Goal: Information Seeking & Learning: Learn about a topic

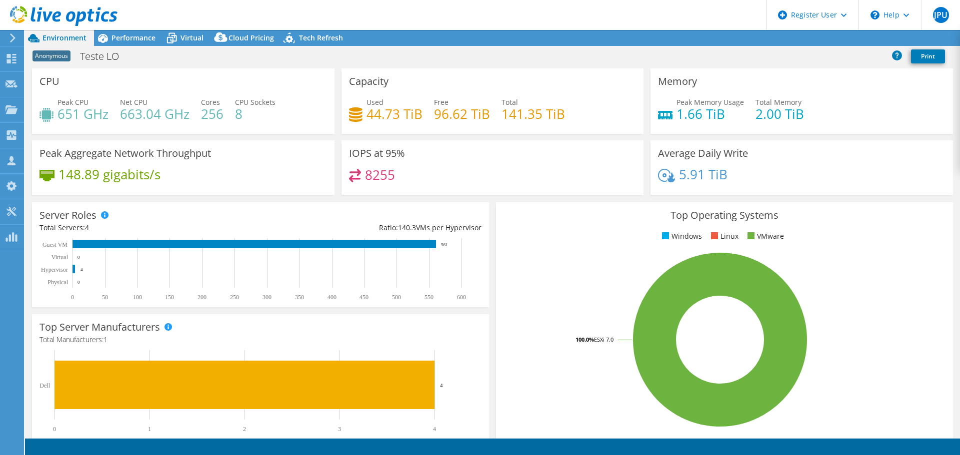
select select "SouthAmerica"
select select "BRL"
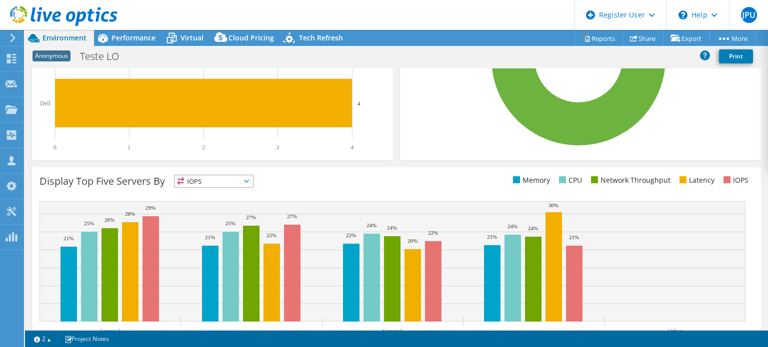
scroll to position [300, 0]
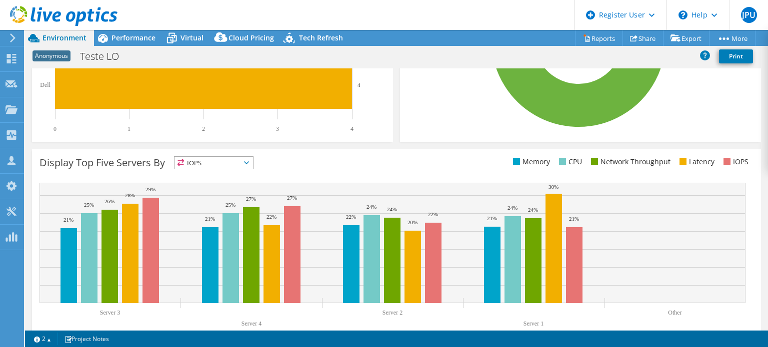
click at [248, 161] on icon at bounding box center [246, 162] width 5 height 3
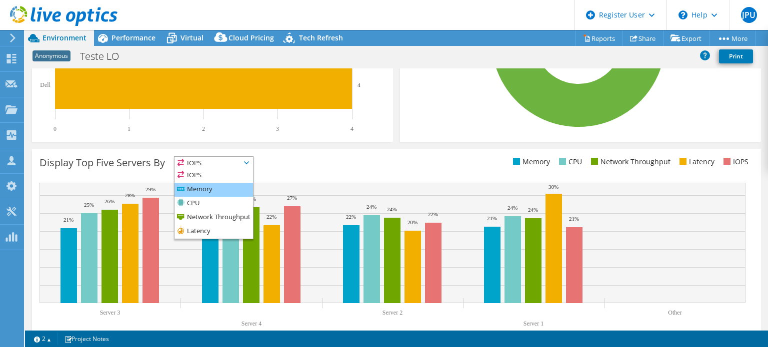
click at [212, 188] on li "Memory" at bounding box center [213, 190] width 78 height 14
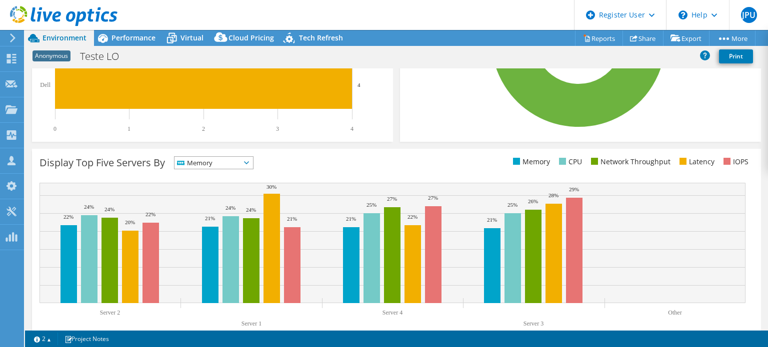
click at [228, 163] on span "Memory" at bounding box center [207, 163] width 66 height 12
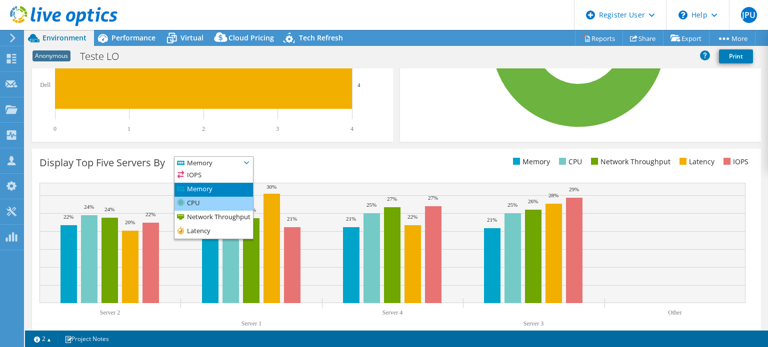
click at [220, 206] on li "CPU" at bounding box center [213, 204] width 78 height 14
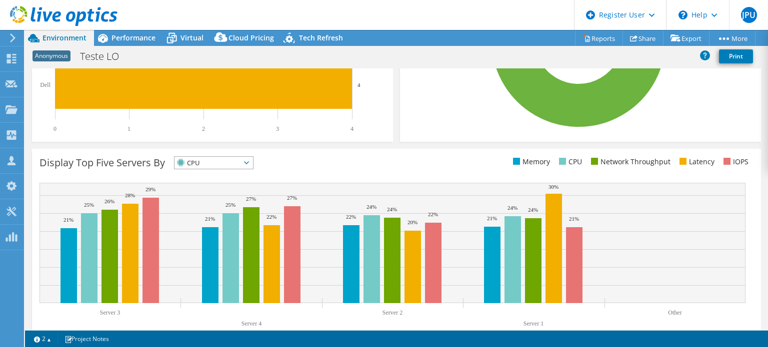
click at [232, 163] on span "CPU" at bounding box center [207, 163] width 66 height 12
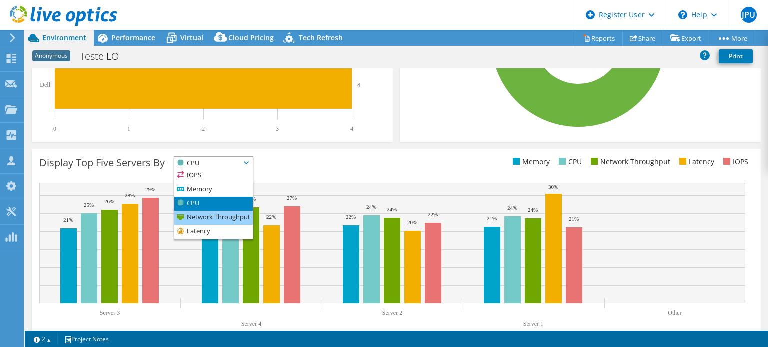
click at [219, 219] on li "Network Throughput" at bounding box center [213, 218] width 78 height 14
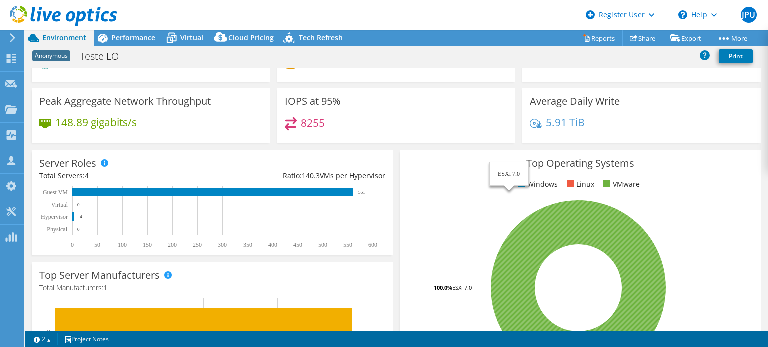
scroll to position [0, 0]
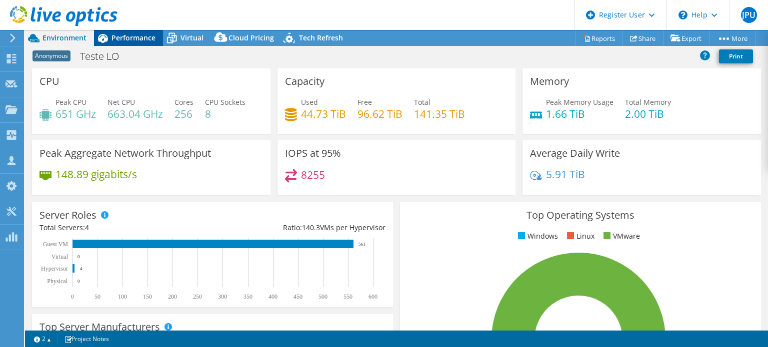
click at [151, 40] on span "Performance" at bounding box center [133, 37] width 44 height 9
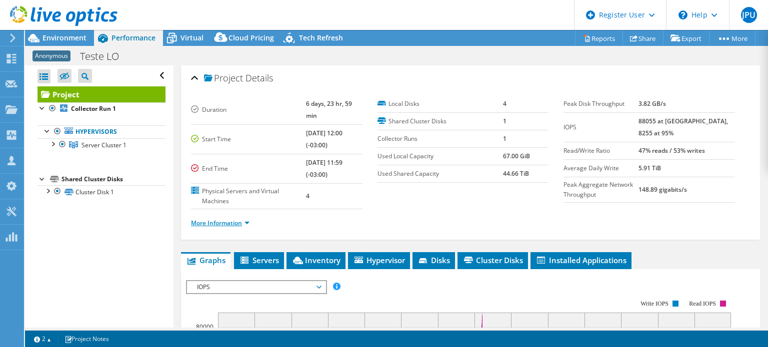
click at [236, 219] on link "More Information" at bounding box center [220, 223] width 58 height 8
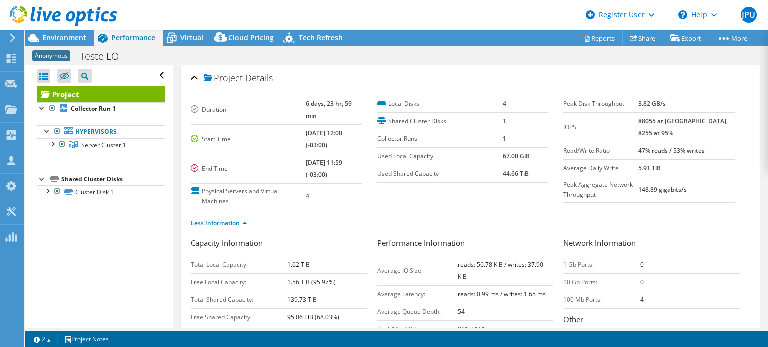
click at [469, 99] on b "3.82 GB/s" at bounding box center [651, 103] width 27 height 8
drag, startPoint x: 656, startPoint y: 122, endPoint x: 721, endPoint y: 133, distance: 65.4
click at [469, 133] on td "88055 at [GEOGRAPHIC_DATA], 8255 at 95%" at bounding box center [686, 126] width 96 height 29
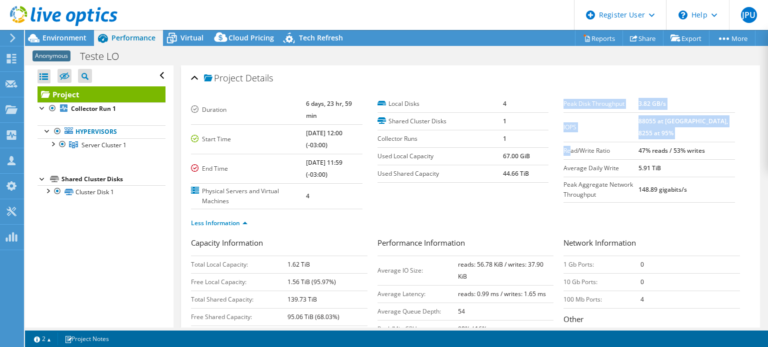
drag, startPoint x: 569, startPoint y: 150, endPoint x: 736, endPoint y: 146, distance: 167.0
click at [469, 146] on div "Peak Disk Throughput 3.82 GB/s IOPS 88055 at [GEOGRAPHIC_DATA], 8255 at 95% Rea…" at bounding box center [656, 148] width 186 height 107
click at [469, 161] on td "5.91 TiB" at bounding box center [686, 167] width 96 height 17
click at [469, 174] on td "5.91 TiB" at bounding box center [686, 167] width 96 height 17
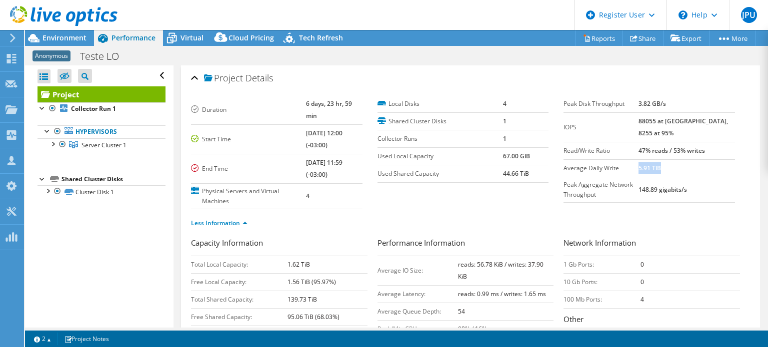
click at [469, 174] on td "5.91 TiB" at bounding box center [686, 167] width 96 height 17
click at [469, 191] on b "148.89 gigabits/s" at bounding box center [662, 189] width 48 height 8
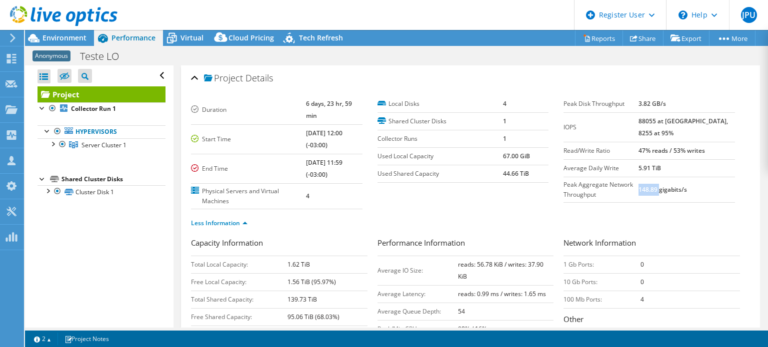
click at [469, 191] on b "148.89 gigabits/s" at bounding box center [662, 189] width 48 height 8
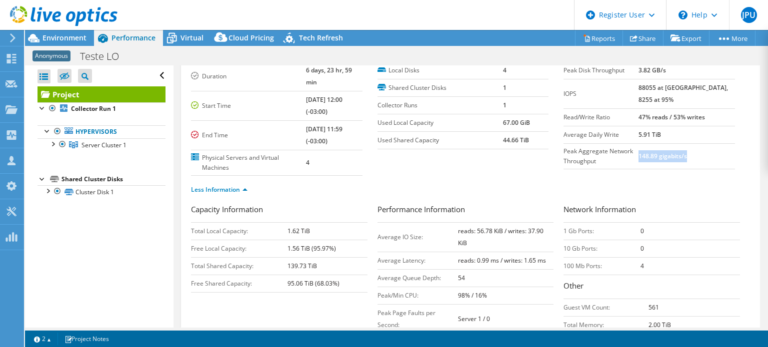
scroll to position [50, 0]
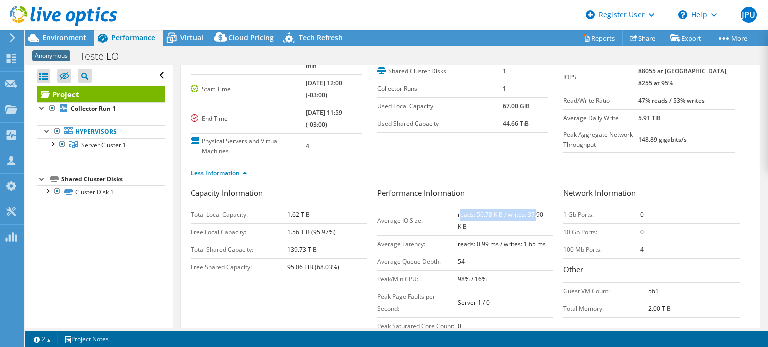
drag, startPoint x: 456, startPoint y: 208, endPoint x: 532, endPoint y: 205, distance: 76.5
click at [469, 210] on b "reads: 56.78 KiB / writes: 37.90 KiB" at bounding box center [500, 220] width 85 height 20
drag, startPoint x: 455, startPoint y: 236, endPoint x: 554, endPoint y: 234, distance: 99.0
click at [469, 234] on div "Performance Information Average IO Size: reads: 56.78 KiB / writes: 37.90 KiB A…" at bounding box center [470, 261] width 186 height 148
click at [469, 267] on td "98% / 16%" at bounding box center [505, 278] width 95 height 17
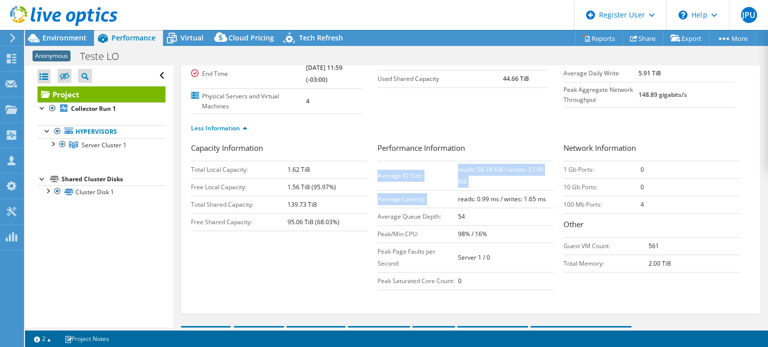
scroll to position [100, 0]
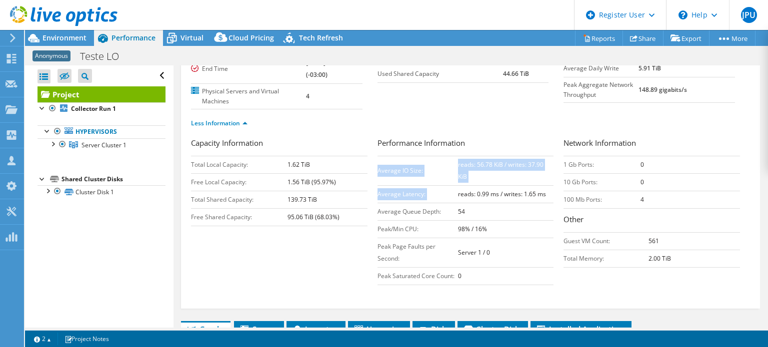
click at [469, 267] on td "0" at bounding box center [505, 275] width 95 height 17
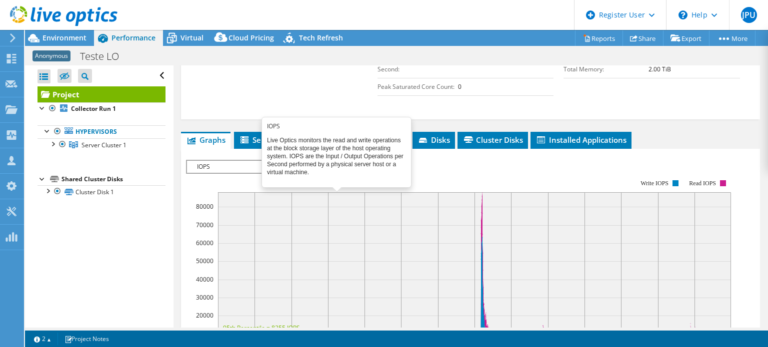
scroll to position [300, 0]
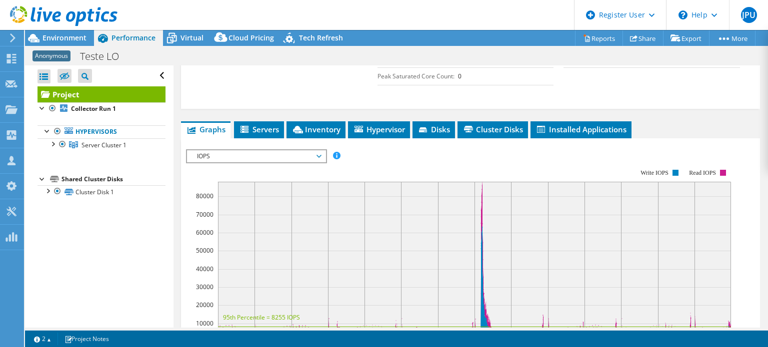
click at [312, 150] on span "IOPS" at bounding box center [256, 156] width 128 height 12
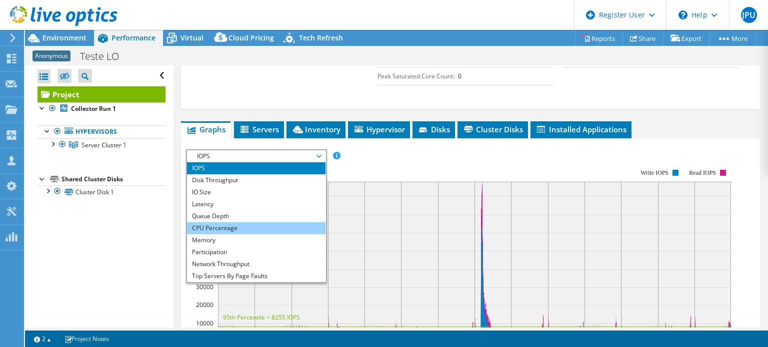
click at [234, 222] on li "CPU Percentage" at bounding box center [256, 228] width 138 height 12
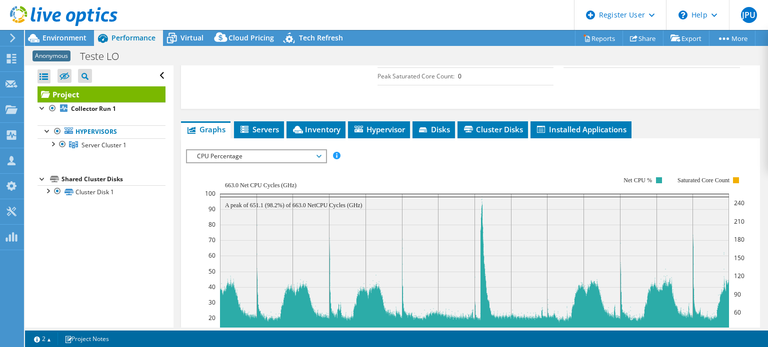
click at [316, 150] on span "CPU Percentage" at bounding box center [256, 156] width 128 height 12
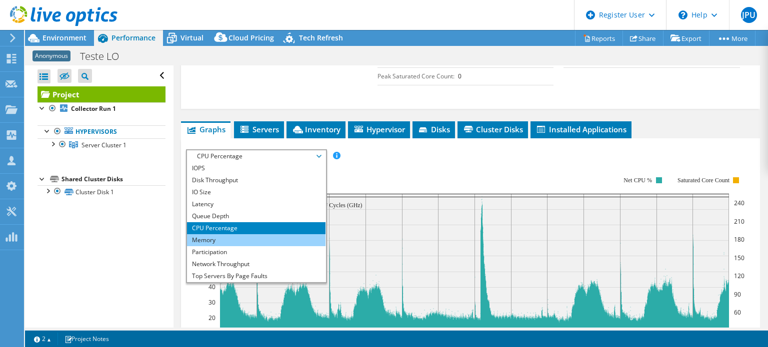
click at [248, 234] on li "Memory" at bounding box center [256, 240] width 138 height 12
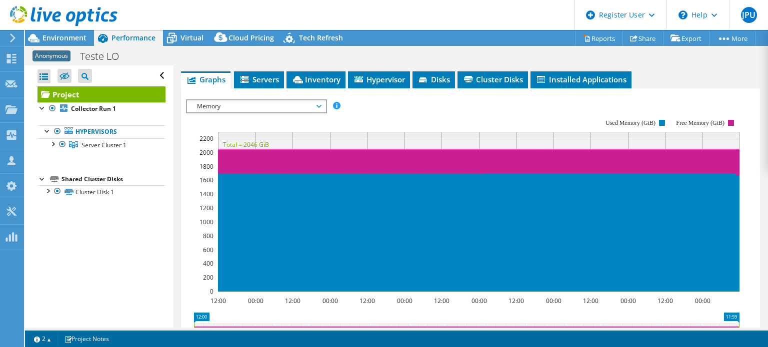
scroll to position [150, 0]
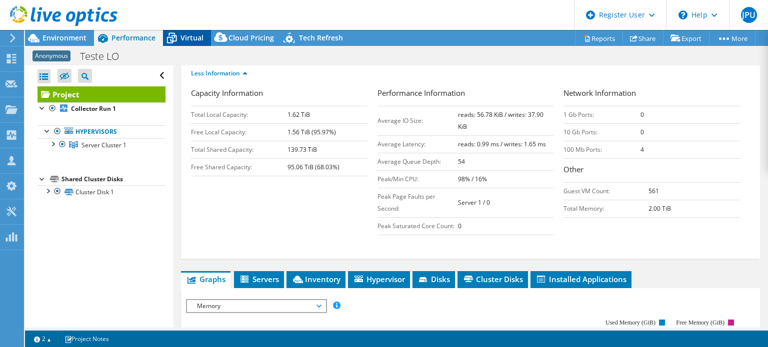
click at [184, 36] on span "Virtual" at bounding box center [191, 37] width 23 height 9
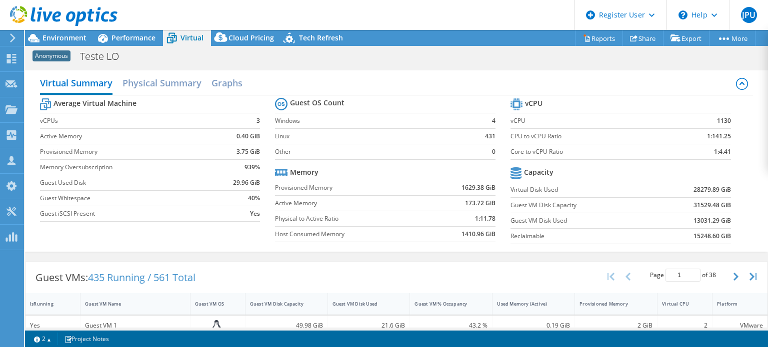
click at [469, 187] on b "1629.38 GiB" at bounding box center [478, 188] width 34 height 10
click at [469, 203] on b "173.72 GiB" at bounding box center [480, 203] width 30 height 10
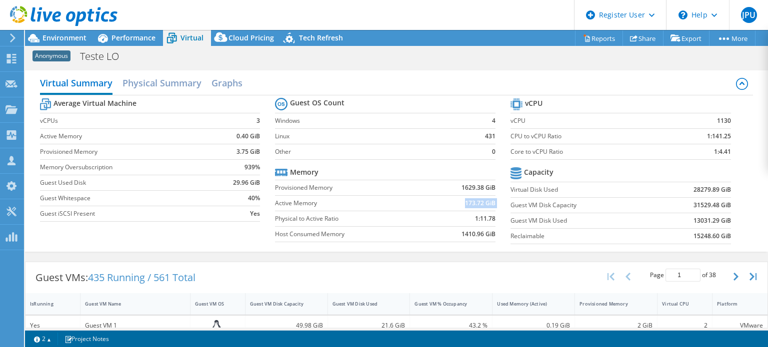
click at [469, 203] on b "173.72 GiB" at bounding box center [480, 203] width 30 height 10
click at [469, 219] on b "1:11.78" at bounding box center [485, 219] width 20 height 10
click at [469, 232] on b "1410.96 GiB" at bounding box center [478, 234] width 34 height 10
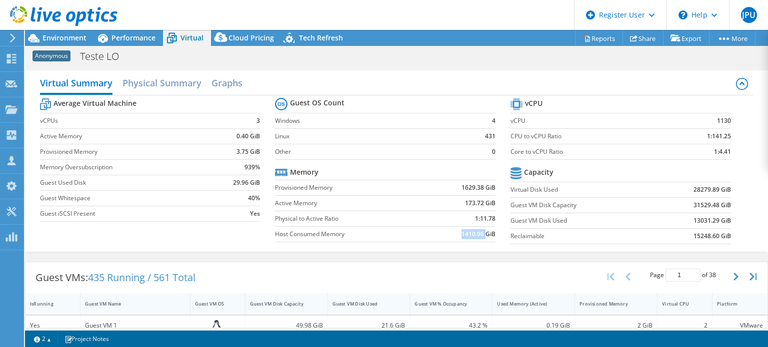
click at [469, 232] on b "1410.96 GiB" at bounding box center [478, 234] width 34 height 10
click at [58, 42] on span "Environment" at bounding box center [64, 37] width 44 height 9
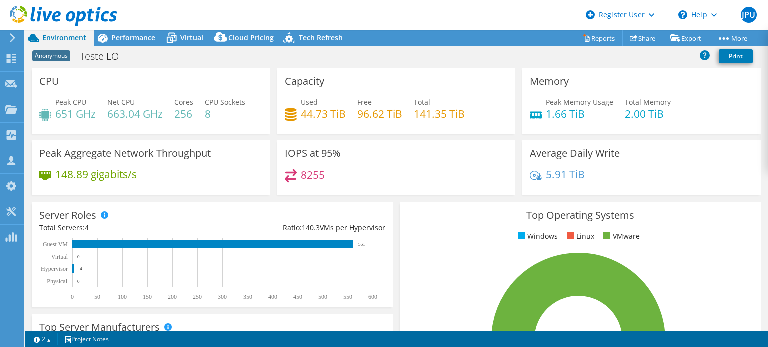
click at [314, 116] on h4 "44.73 TiB" at bounding box center [323, 113] width 45 height 11
click at [381, 119] on h4 "96.62 TiB" at bounding box center [379, 113] width 45 height 11
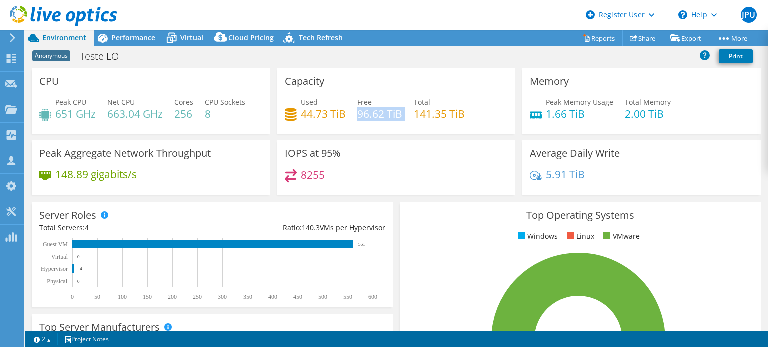
click at [381, 119] on h4 "96.62 TiB" at bounding box center [379, 113] width 45 height 11
click at [140, 34] on span "Performance" at bounding box center [133, 37] width 44 height 9
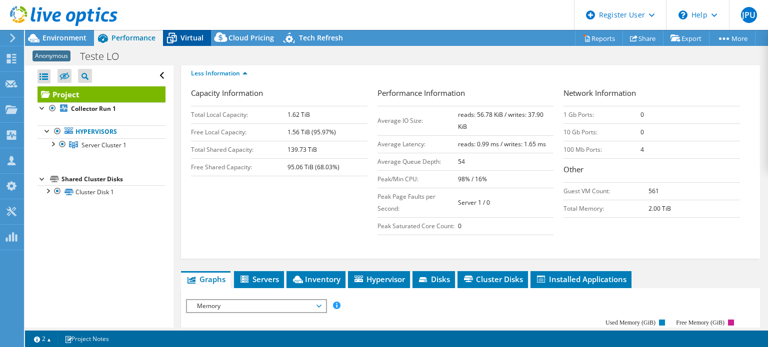
click at [192, 34] on span "Virtual" at bounding box center [191, 37] width 23 height 9
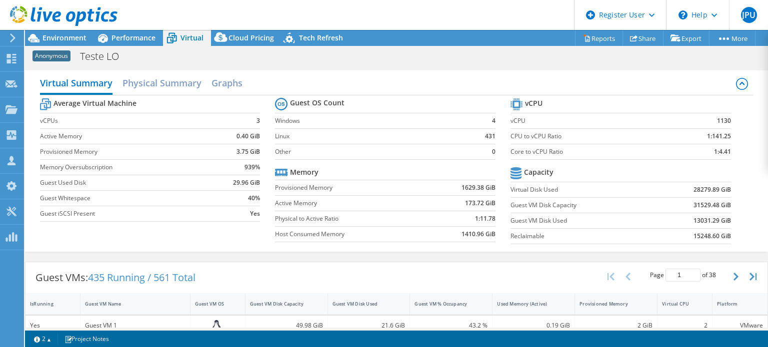
click at [469, 191] on b "28279.89 GiB" at bounding box center [711, 190] width 37 height 10
click at [469, 221] on b "13031.29 GiB" at bounding box center [711, 221] width 37 height 10
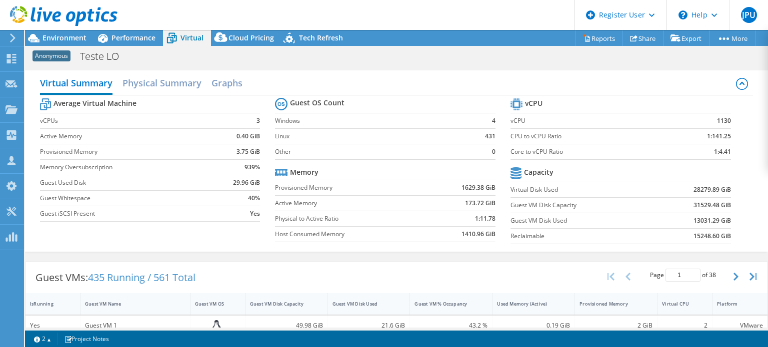
click at [469, 236] on b "15248.60 GiB" at bounding box center [711, 236] width 37 height 10
click at [469, 203] on b "31529.48 GiB" at bounding box center [711, 205] width 37 height 10
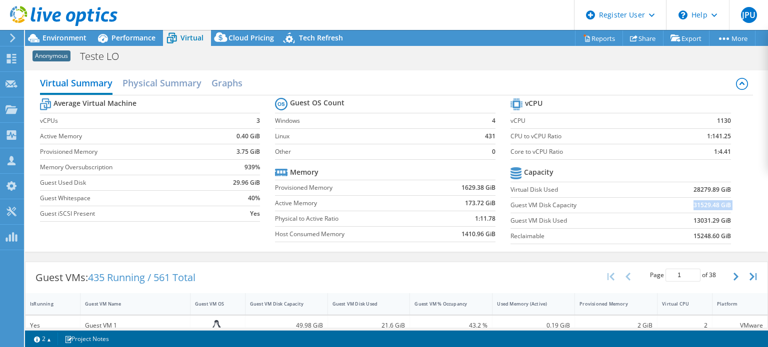
click at [469, 203] on b "31529.48 GiB" at bounding box center [711, 205] width 37 height 10
drag, startPoint x: 40, startPoint y: 118, endPoint x: 259, endPoint y: 120, distance: 218.9
click at [259, 120] on section "Average Virtual Machine vCPUs 3 Active Memory 0.40 GiB Provisioned Memory 3.75 …" at bounding box center [157, 161] width 235 height 131
click at [260, 127] on section "Average Virtual Machine vCPUs 3 Active Memory 0.40 GiB Provisioned Memory 3.75 …" at bounding box center [157, 161] width 235 height 131
click at [236, 139] on b "0.40 GiB" at bounding box center [247, 136] width 23 height 10
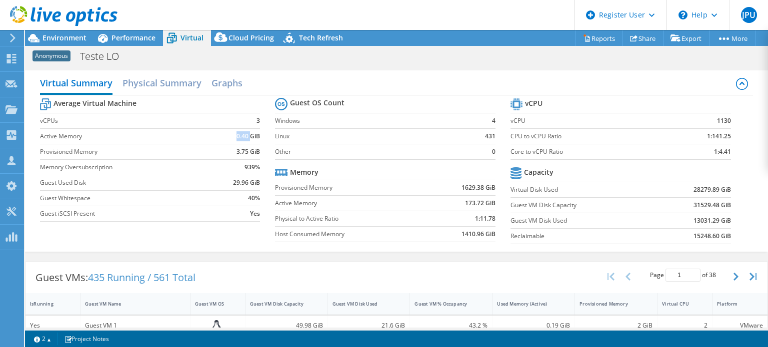
click at [236, 139] on b "0.40 GiB" at bounding box center [247, 136] width 23 height 10
click at [242, 153] on b "3.75 GiB" at bounding box center [247, 152] width 23 height 10
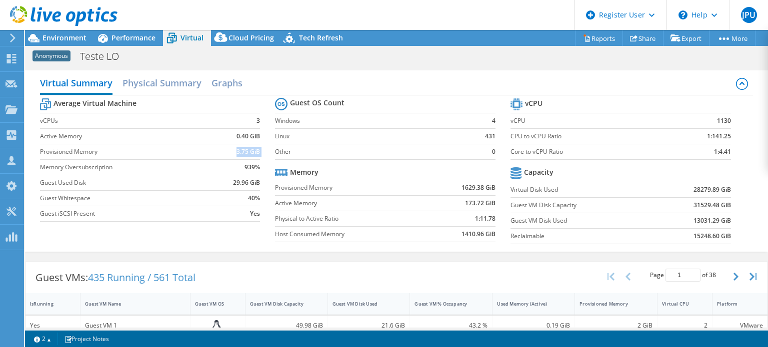
click at [243, 150] on b "3.75 GiB" at bounding box center [247, 152] width 23 height 10
click at [244, 136] on b "0.40 GiB" at bounding box center [247, 136] width 23 height 10
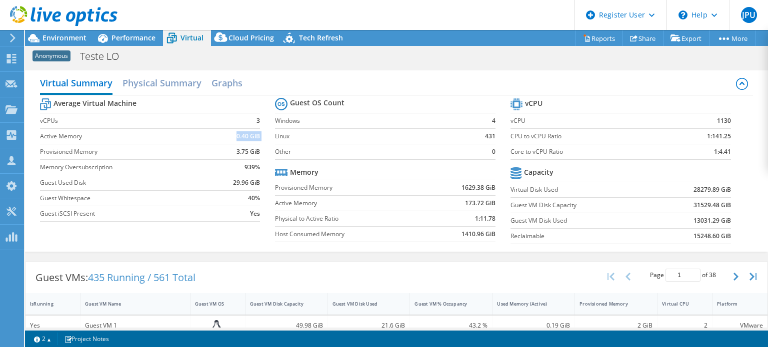
click at [244, 136] on b "0.40 GiB" at bounding box center [247, 136] width 23 height 10
click at [246, 164] on b "939%" at bounding box center [251, 167] width 15 height 10
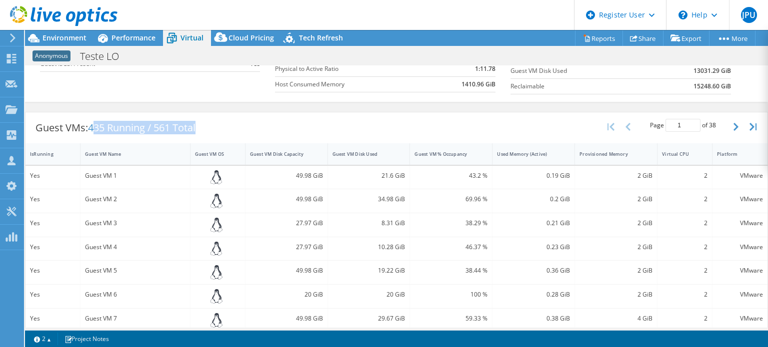
drag, startPoint x: 96, startPoint y: 125, endPoint x: 220, endPoint y: 127, distance: 124.4
click at [220, 127] on div "Guest VMs: 435 Running / 561 Total Page 1 of 38 5 rows 10 rows 20 rows 25 rows …" at bounding box center [396, 127] width 742 height 31
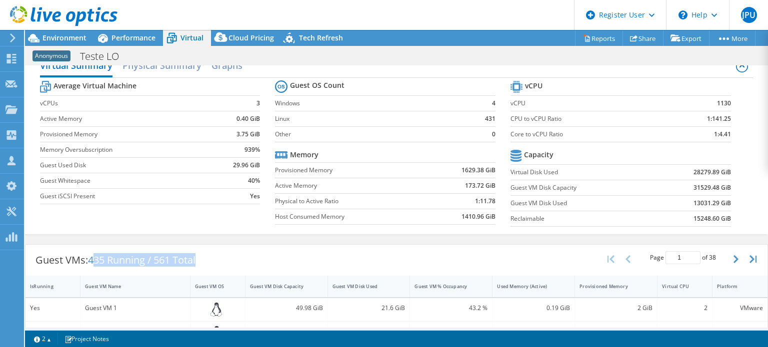
scroll to position [0, 0]
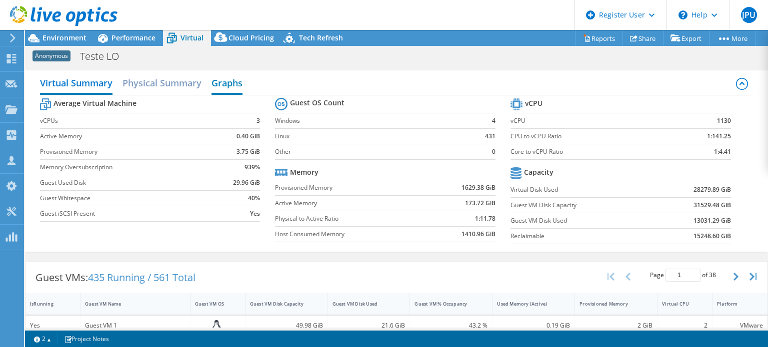
click at [240, 81] on h2 "Graphs" at bounding box center [226, 84] width 31 height 22
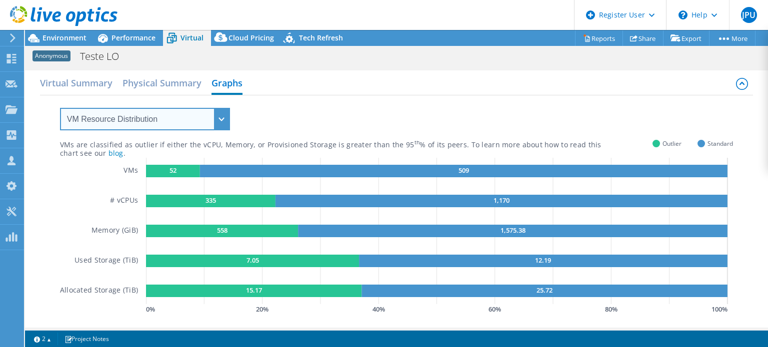
click at [216, 111] on select "VM Resource Distribution Provisioning Contrast Over Provisioning" at bounding box center [145, 119] width 170 height 22
select select "Over Provisioning"
click at [60, 108] on select "VM Resource Distribution Provisioning Contrast Over Provisioning" at bounding box center [145, 119] width 170 height 22
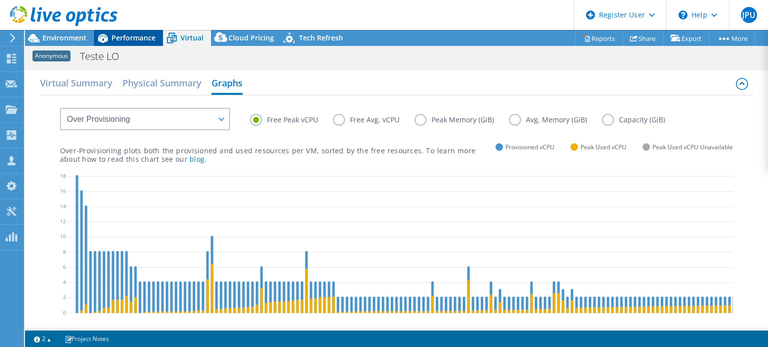
click at [136, 37] on span "Performance" at bounding box center [133, 37] width 44 height 9
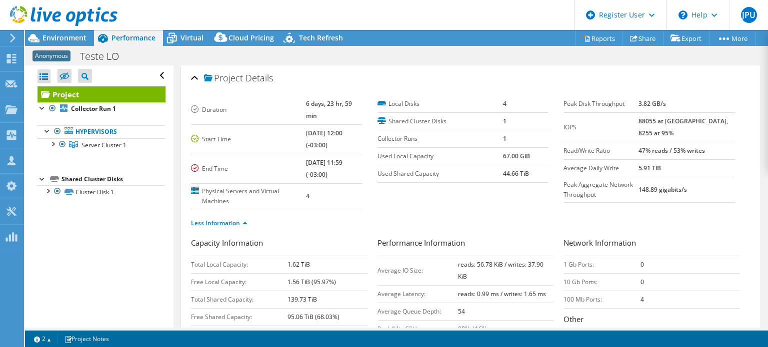
click at [320, 105] on b "6 days, 23 hr, 59 min" at bounding box center [329, 109] width 46 height 20
click at [197, 38] on span "Virtual" at bounding box center [191, 37] width 23 height 9
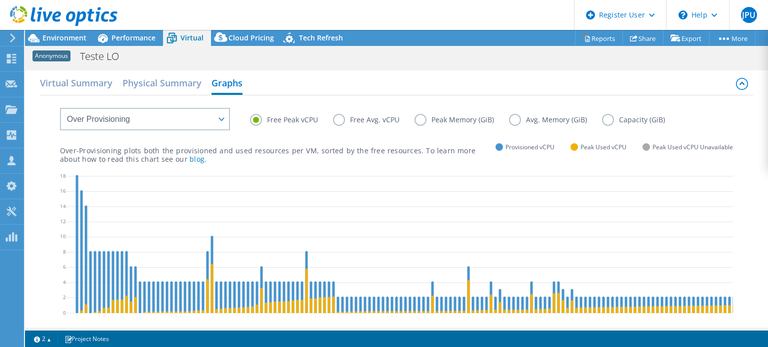
click at [344, 119] on label "Free Avg. vCPU" at bounding box center [373, 120] width 81 height 12
click at [0, 0] on input "Free Avg. vCPU" at bounding box center [0, 0] width 0 height 0
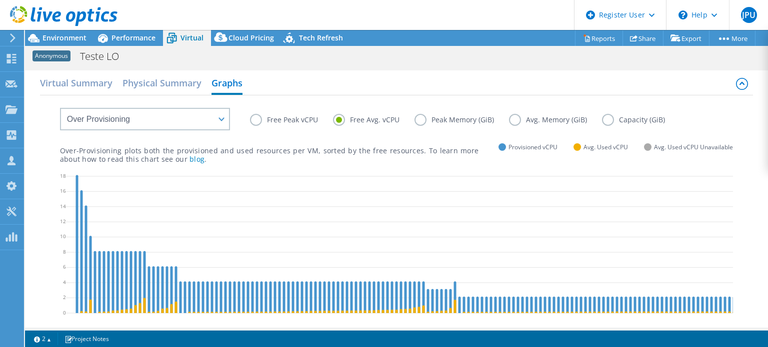
click at [273, 122] on label "Free Peak vCPU" at bounding box center [291, 120] width 83 height 12
click at [0, 0] on input "Free Peak vCPU" at bounding box center [0, 0] width 0 height 0
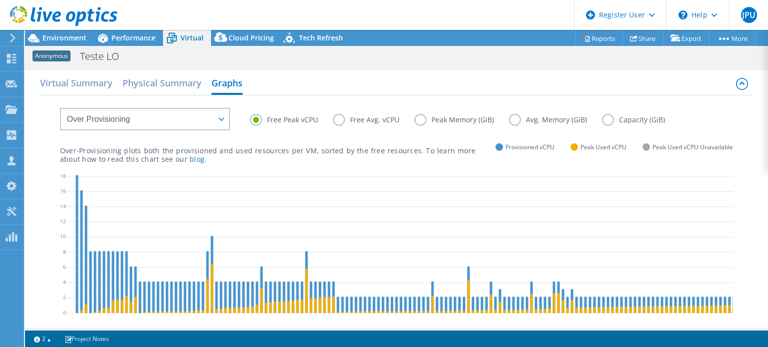
click at [338, 118] on label "Free Avg. vCPU" at bounding box center [373, 120] width 81 height 12
click at [0, 0] on input "Free Avg. vCPU" at bounding box center [0, 0] width 0 height 0
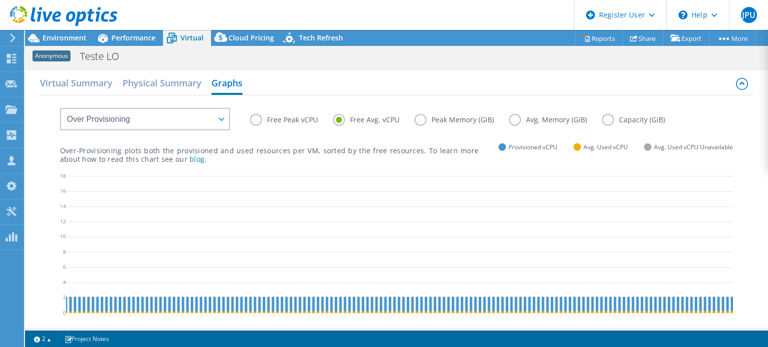
scroll to position [0, 980]
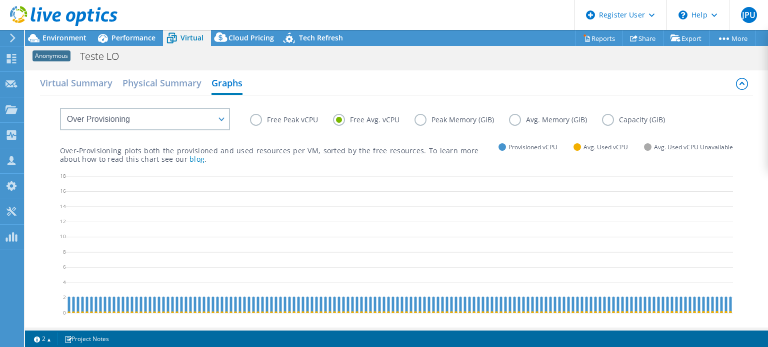
click at [420, 119] on label "Peak Memory (GiB)" at bounding box center [461, 120] width 94 height 12
click at [0, 0] on input "Peak Memory (GiB)" at bounding box center [0, 0] width 0 height 0
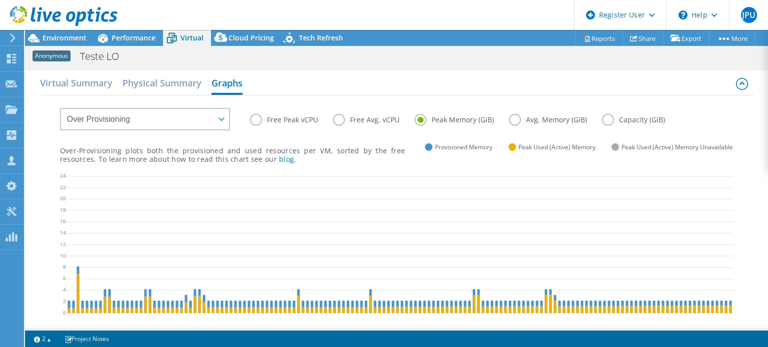
scroll to position [0, 0]
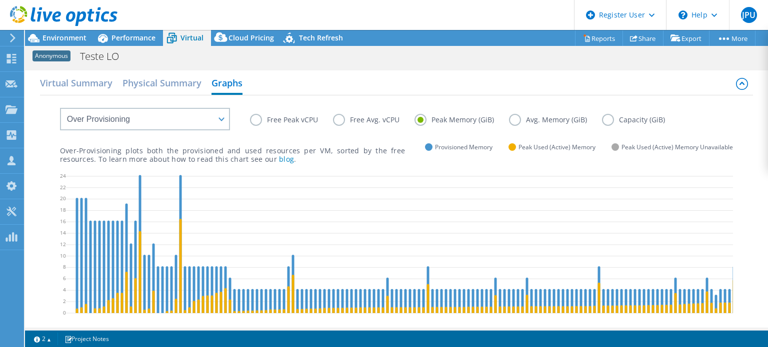
click at [469, 119] on label "Avg. Memory (GiB)" at bounding box center [555, 120] width 93 height 12
click at [0, 0] on input "Avg. Memory (GiB)" at bounding box center [0, 0] width 0 height 0
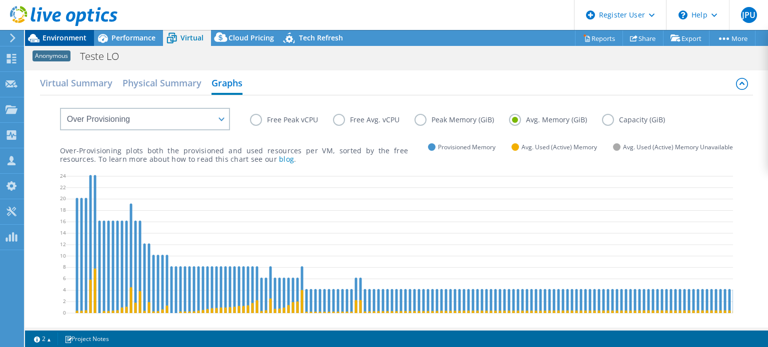
click at [75, 34] on span "Environment" at bounding box center [64, 37] width 44 height 9
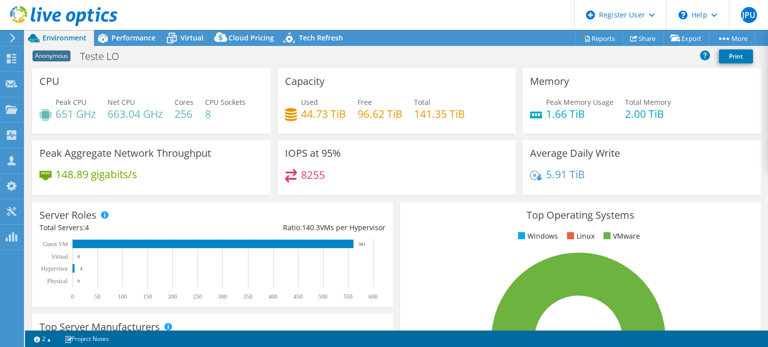
click at [469, 116] on h4 "1.66 TiB" at bounding box center [579, 113] width 67 height 11
click at [129, 41] on span "Performance" at bounding box center [133, 37] width 44 height 9
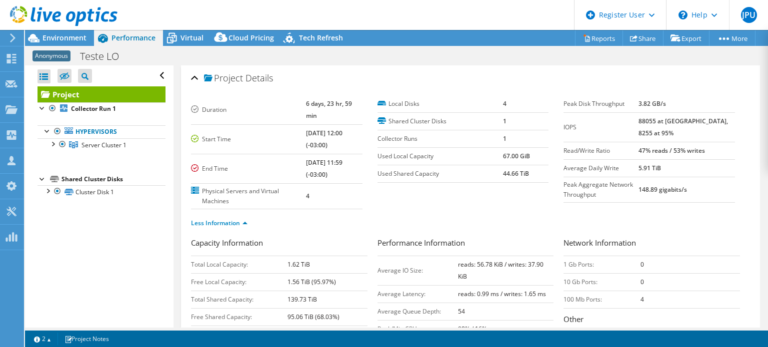
scroll to position [250, 0]
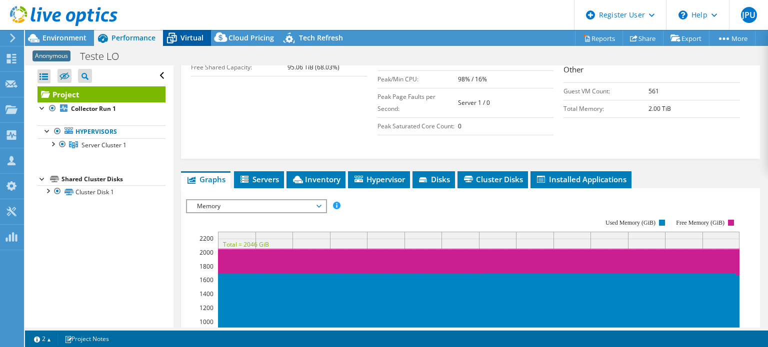
click at [192, 41] on span "Virtual" at bounding box center [191, 37] width 23 height 9
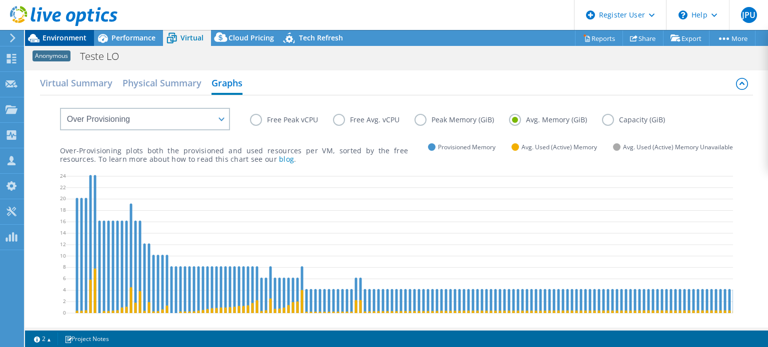
click at [72, 41] on span "Environment" at bounding box center [64, 37] width 44 height 9
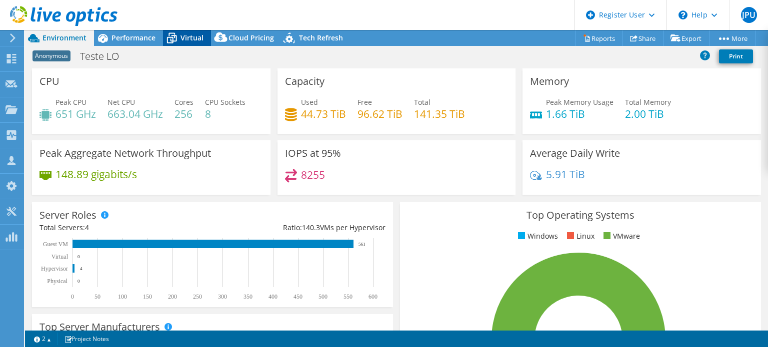
click at [193, 41] on span "Virtual" at bounding box center [191, 37] width 23 height 9
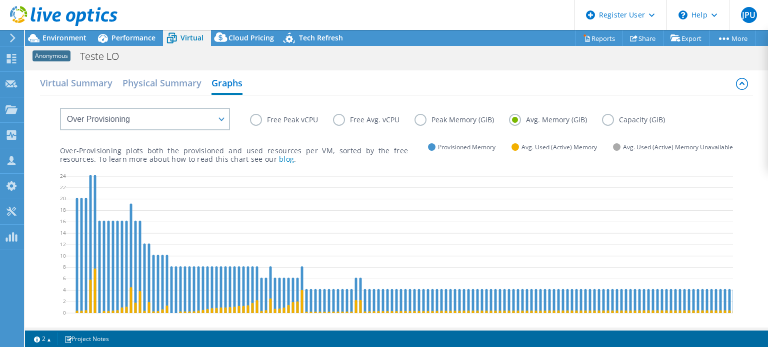
click at [420, 122] on label "Peak Memory (GiB)" at bounding box center [461, 120] width 94 height 12
click at [0, 0] on input "Peak Memory (GiB)" at bounding box center [0, 0] width 0 height 0
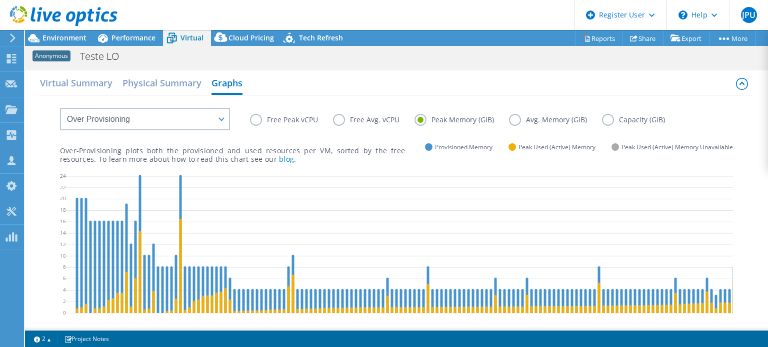
click at [352, 122] on label "Free Avg. vCPU" at bounding box center [373, 120] width 81 height 12
click at [0, 0] on input "Free Avg. vCPU" at bounding box center [0, 0] width 0 height 0
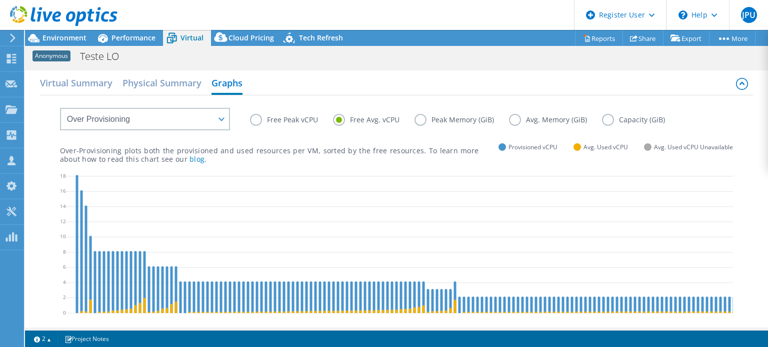
click at [281, 123] on label "Free Peak vCPU" at bounding box center [291, 120] width 83 height 12
click at [0, 0] on input "Free Peak vCPU" at bounding box center [0, 0] width 0 height 0
